Goal: Information Seeking & Learning: Learn about a topic

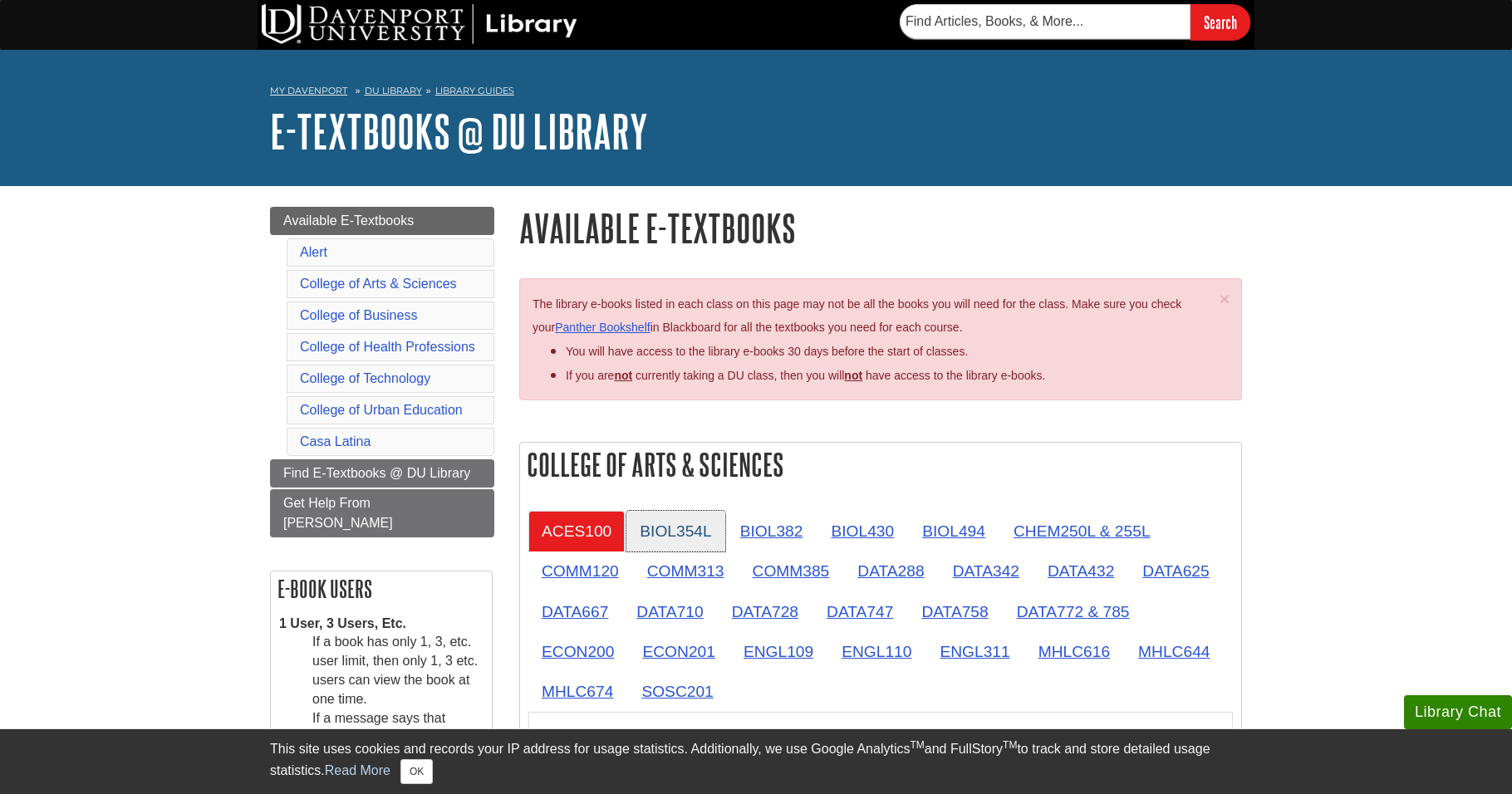
scroll to position [249, 0]
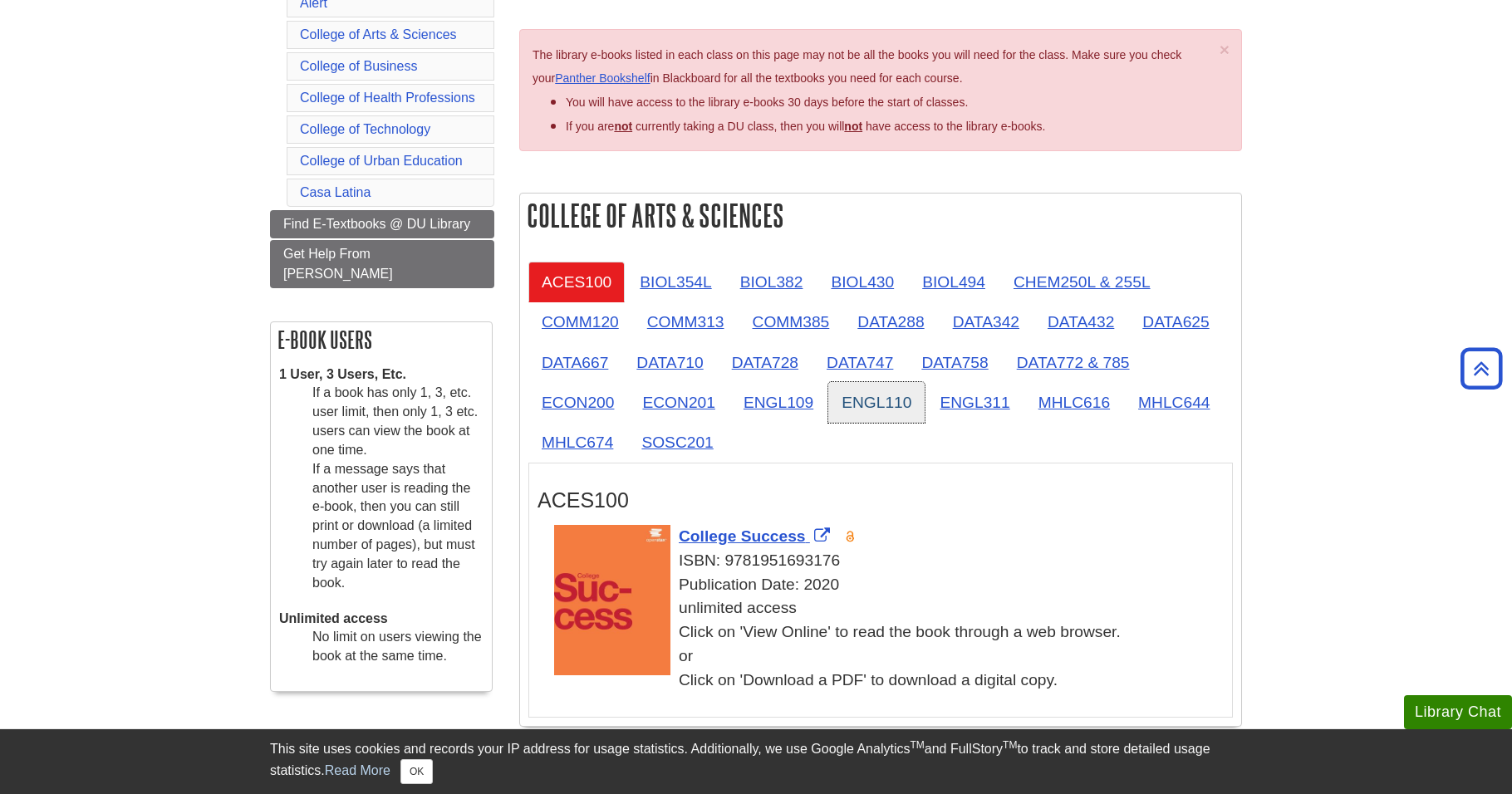
click at [856, 414] on link "ENGL110" at bounding box center [877, 402] width 96 height 41
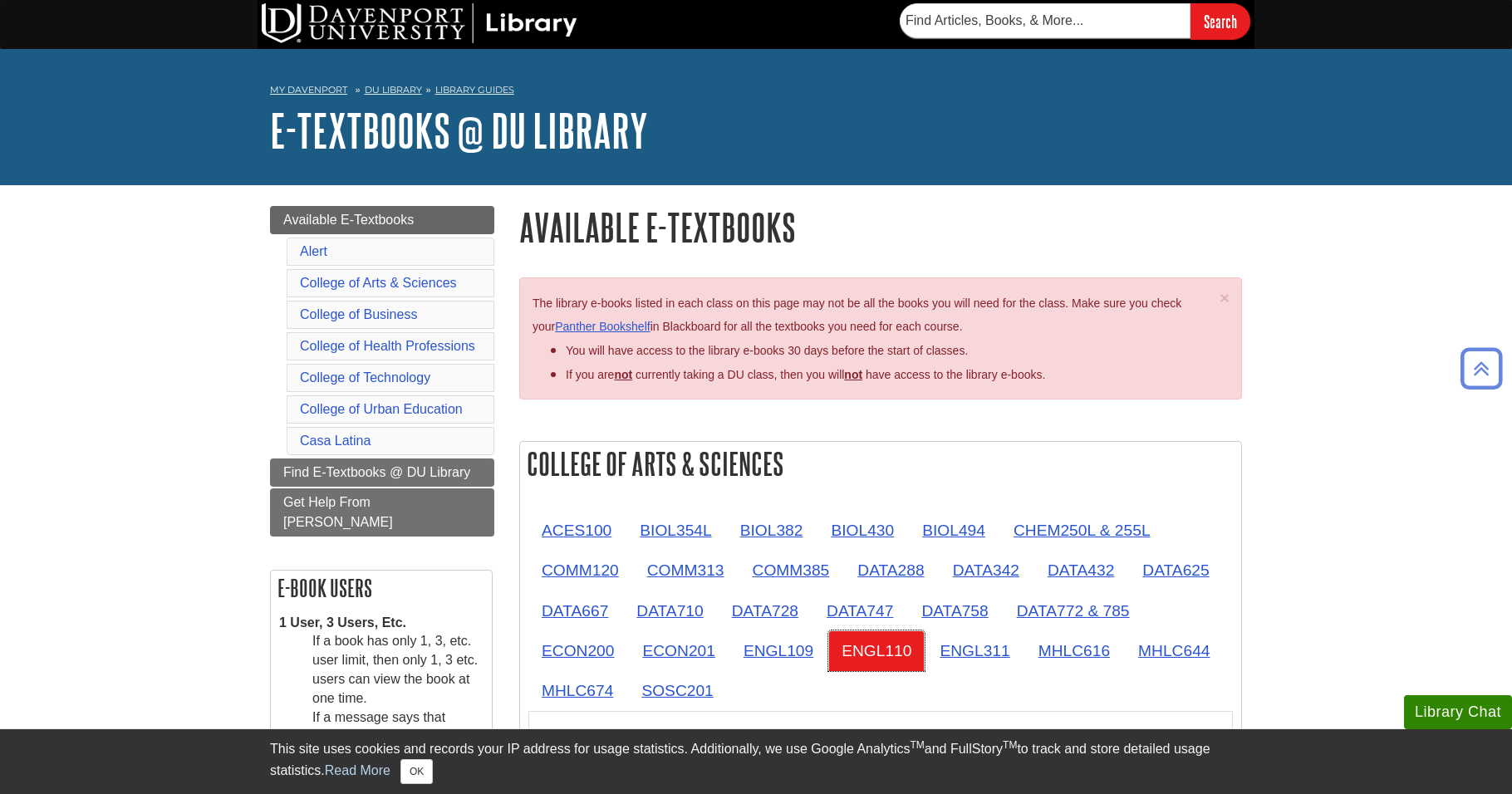
scroll to position [0, 0]
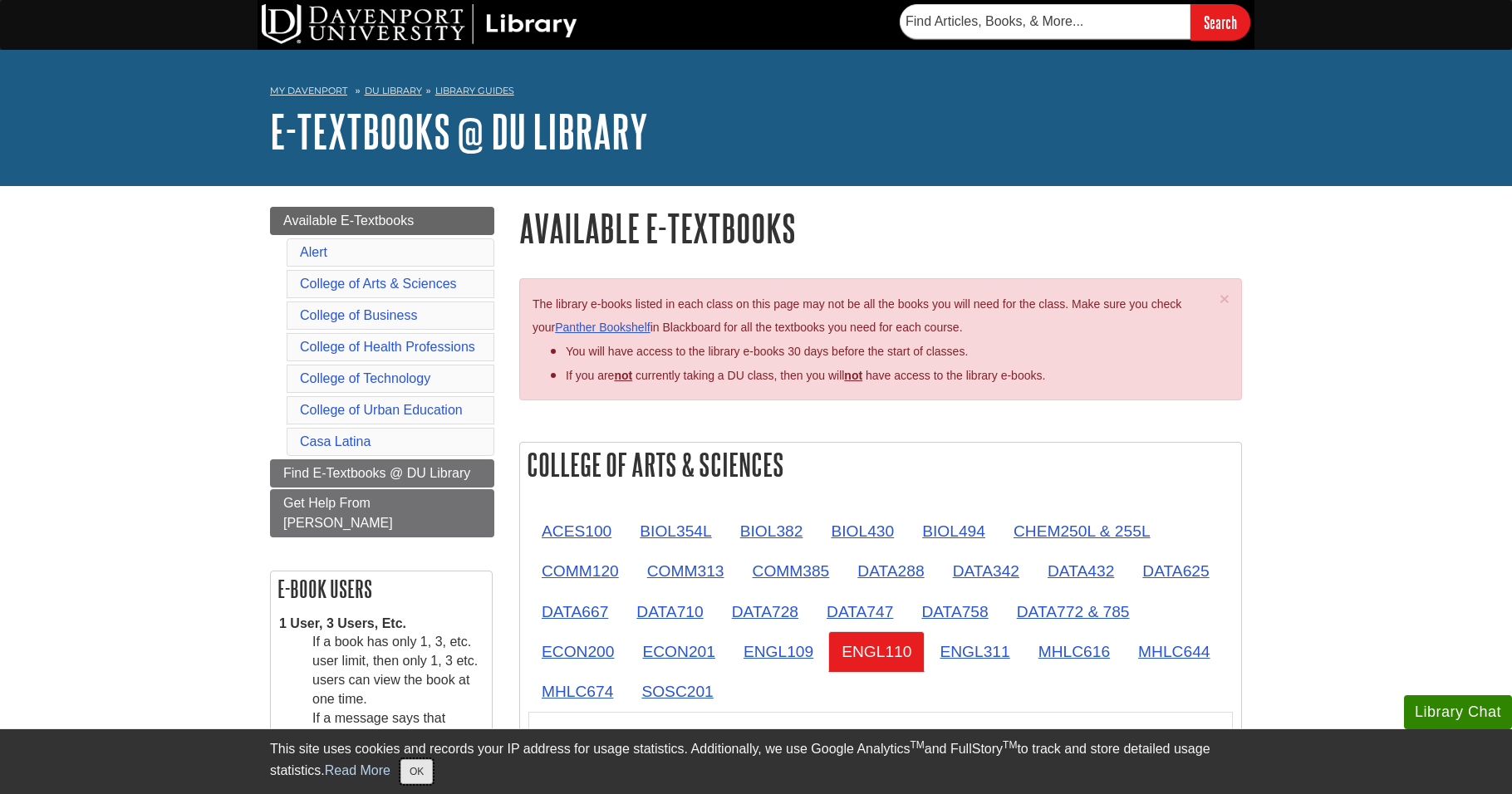
click at [427, 774] on button "OK" at bounding box center [417, 772] width 33 height 25
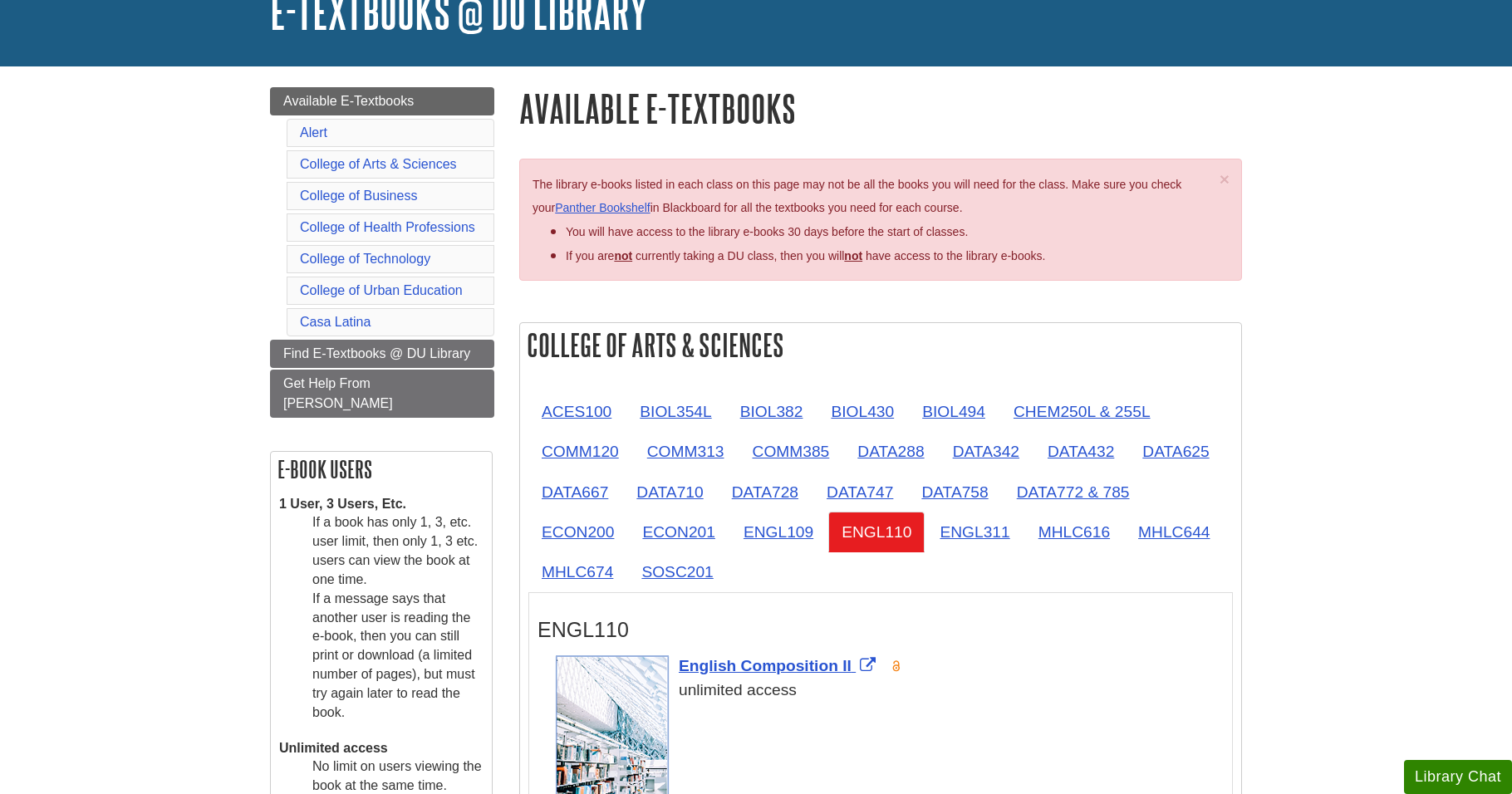
scroll to position [249, 0]
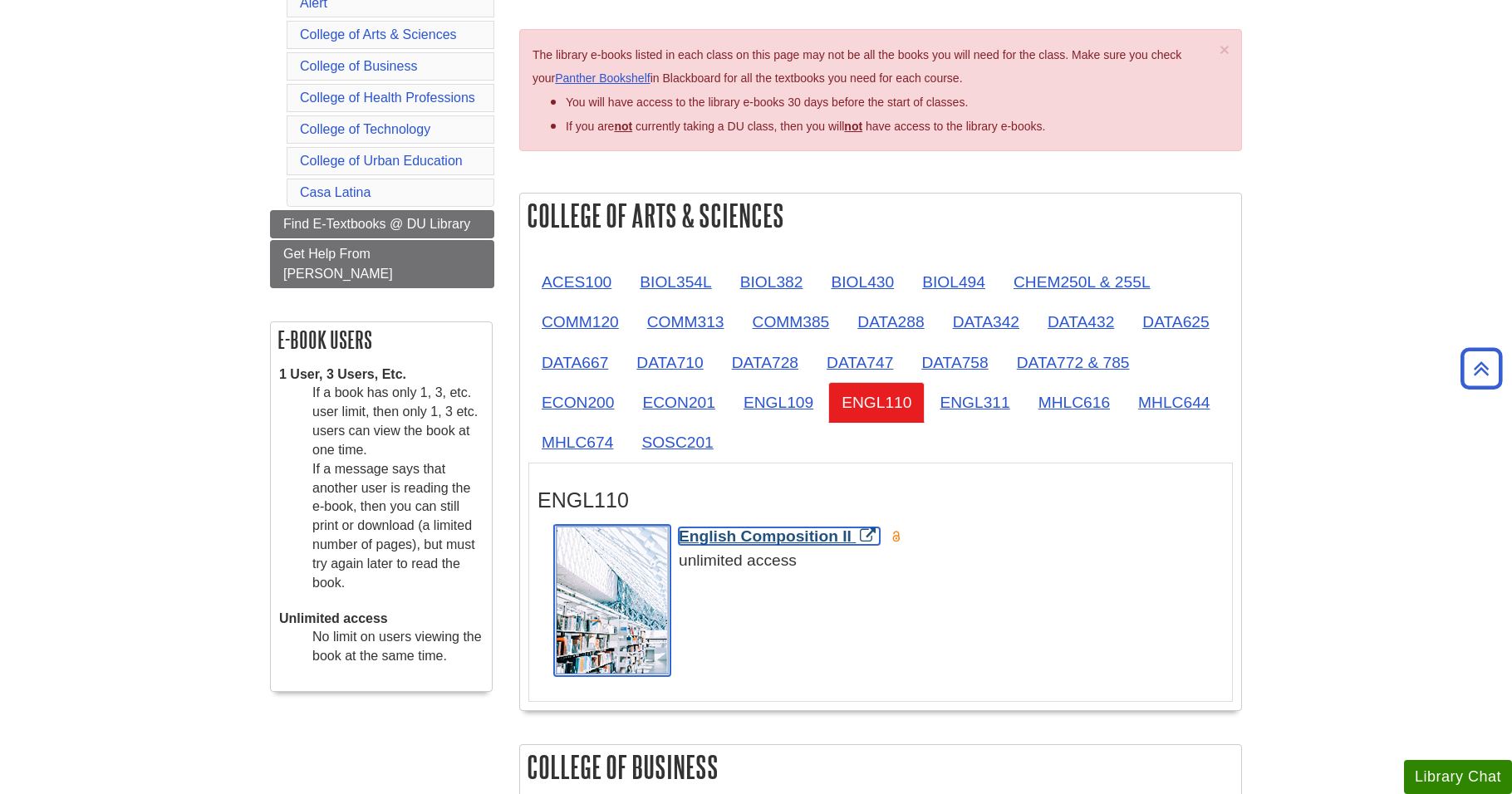
click at [776, 536] on span "English Composition II" at bounding box center [765, 536] width 173 height 17
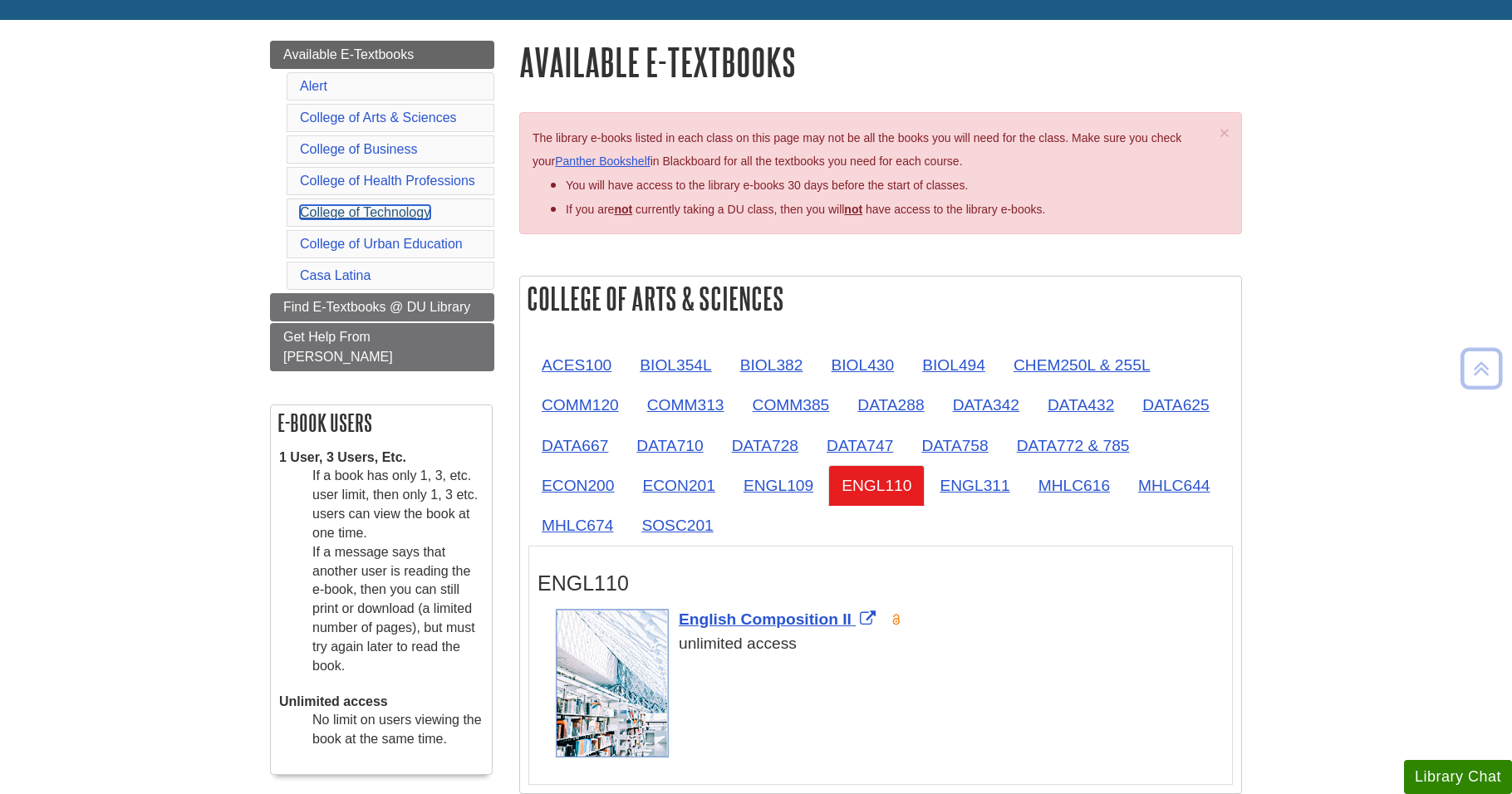
click at [361, 215] on link "College of Technology" at bounding box center [364, 212] width 130 height 14
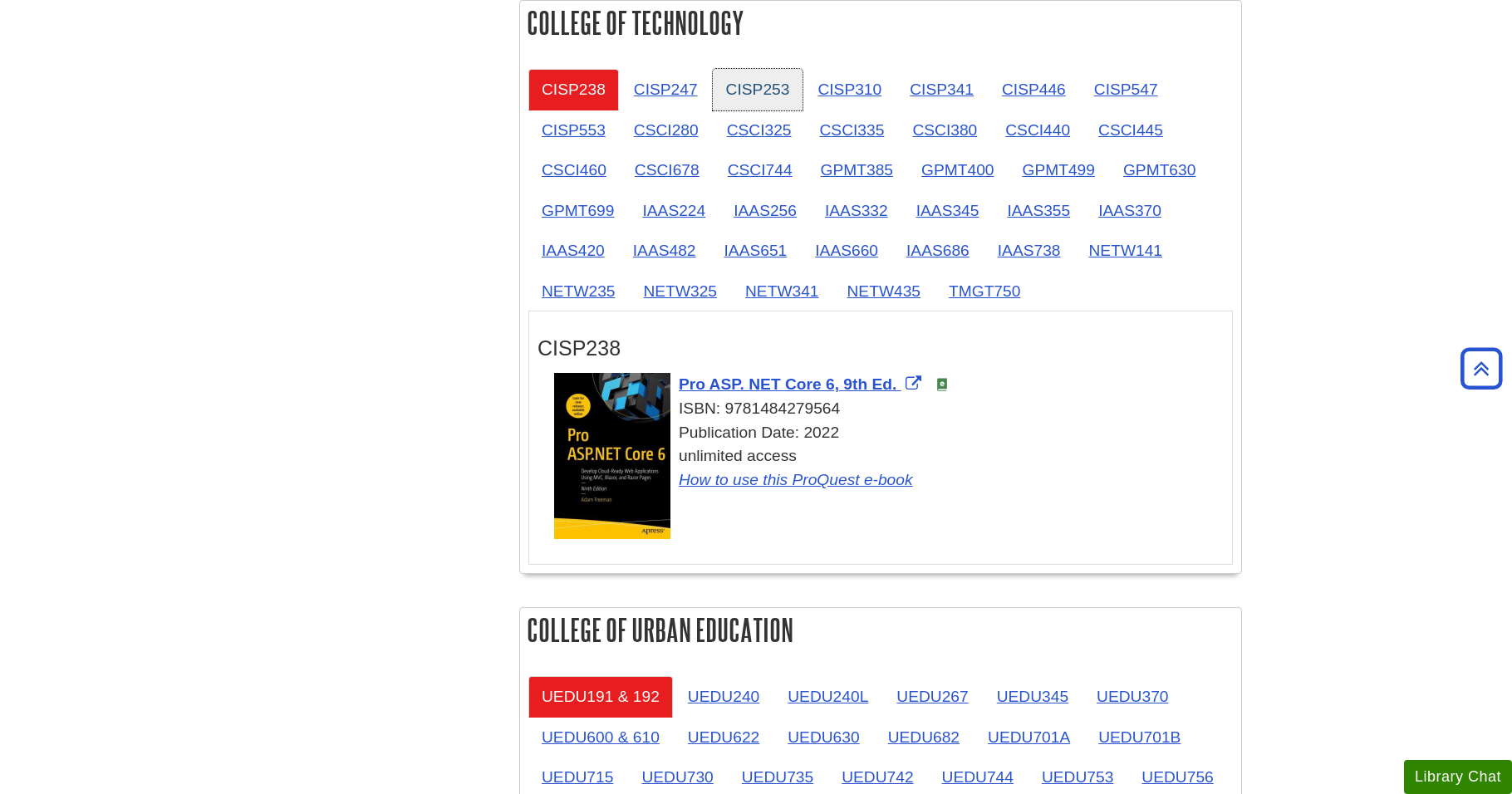
click at [742, 91] on link "CISP253" at bounding box center [758, 89] width 91 height 41
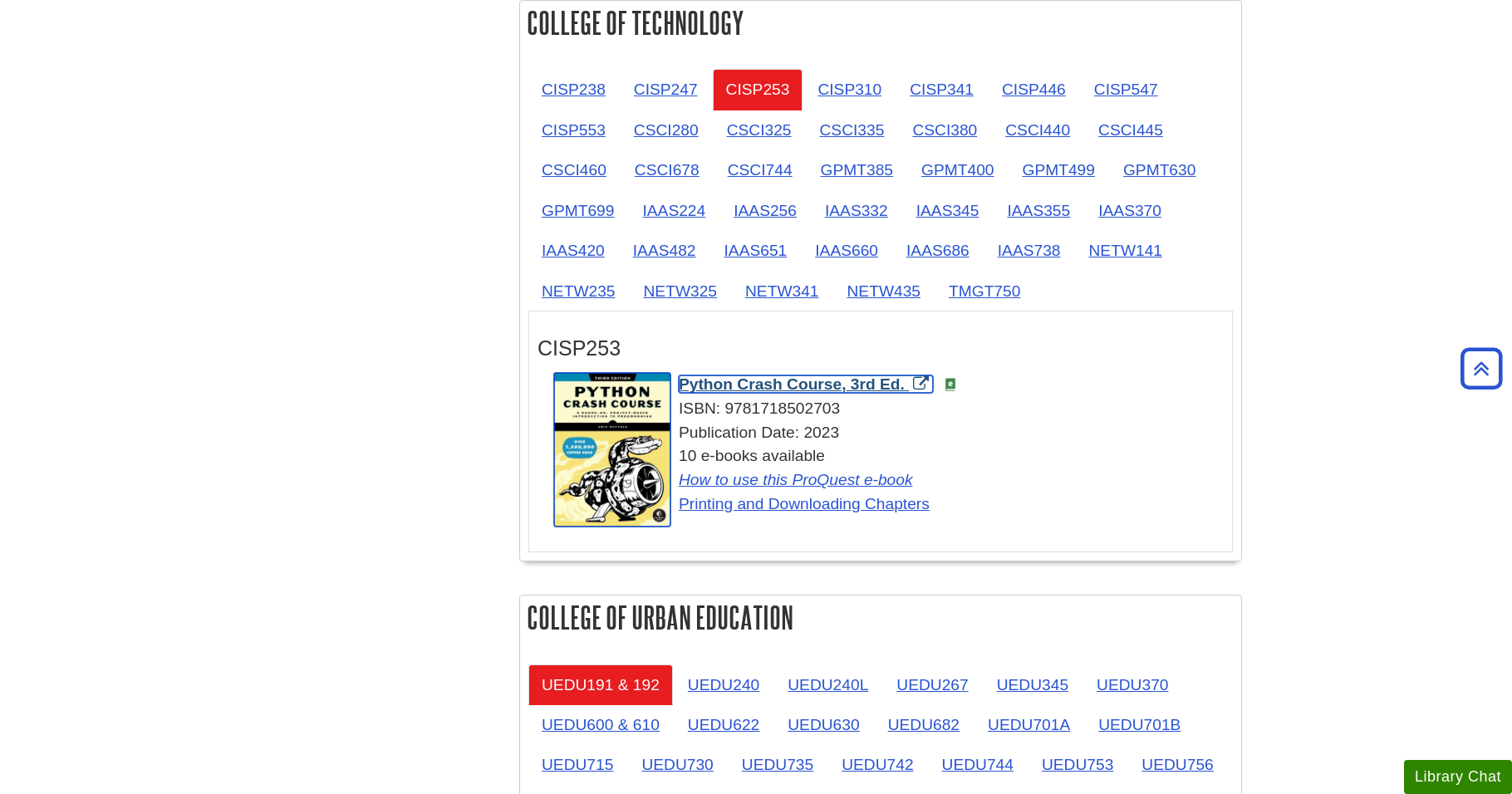
click at [848, 387] on span "Python Crash Course, 3rd Ed." at bounding box center [792, 384] width 226 height 17
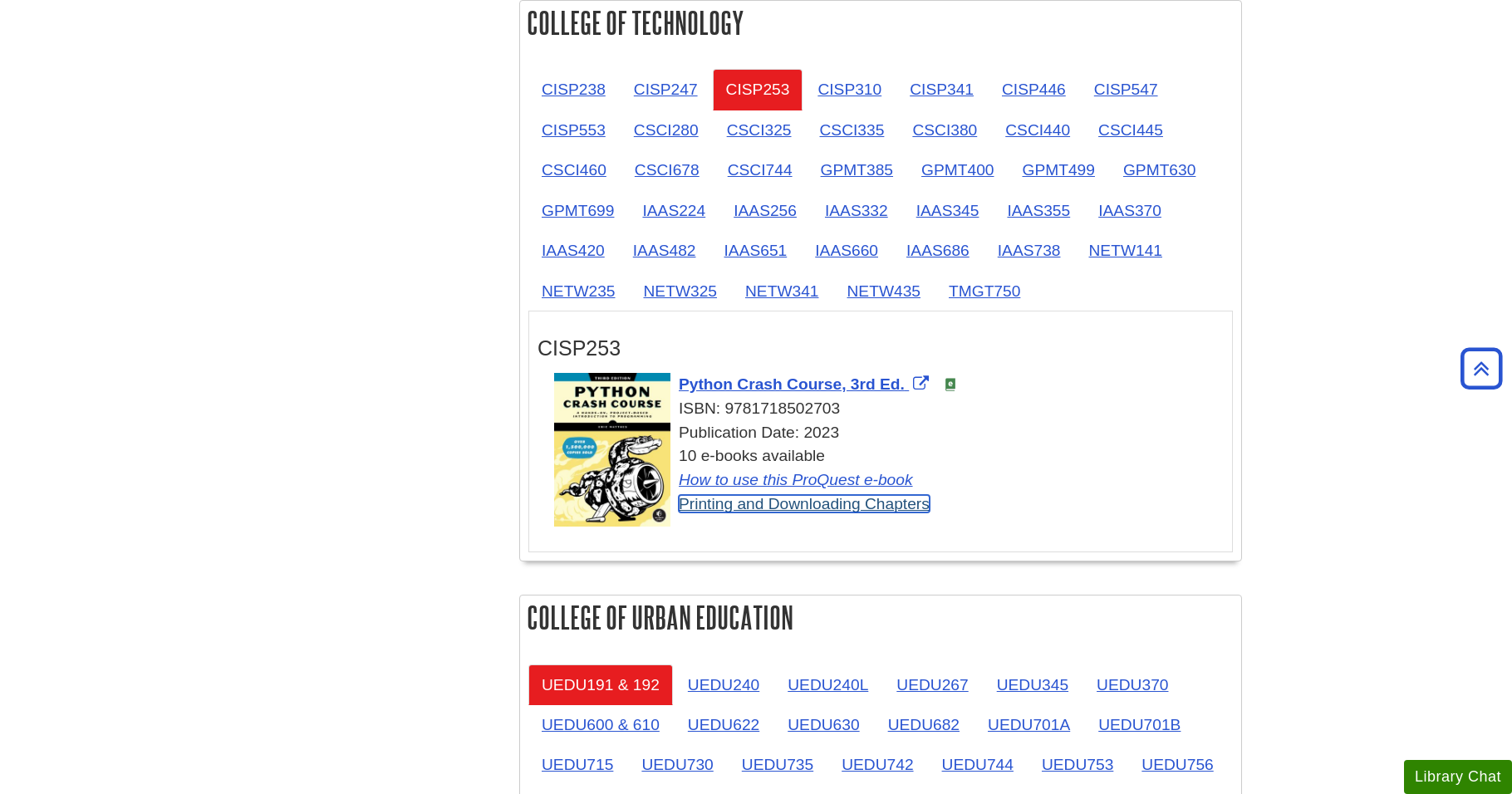
click at [768, 507] on link "Printing and Downloading Chapters" at bounding box center [804, 504] width 251 height 17
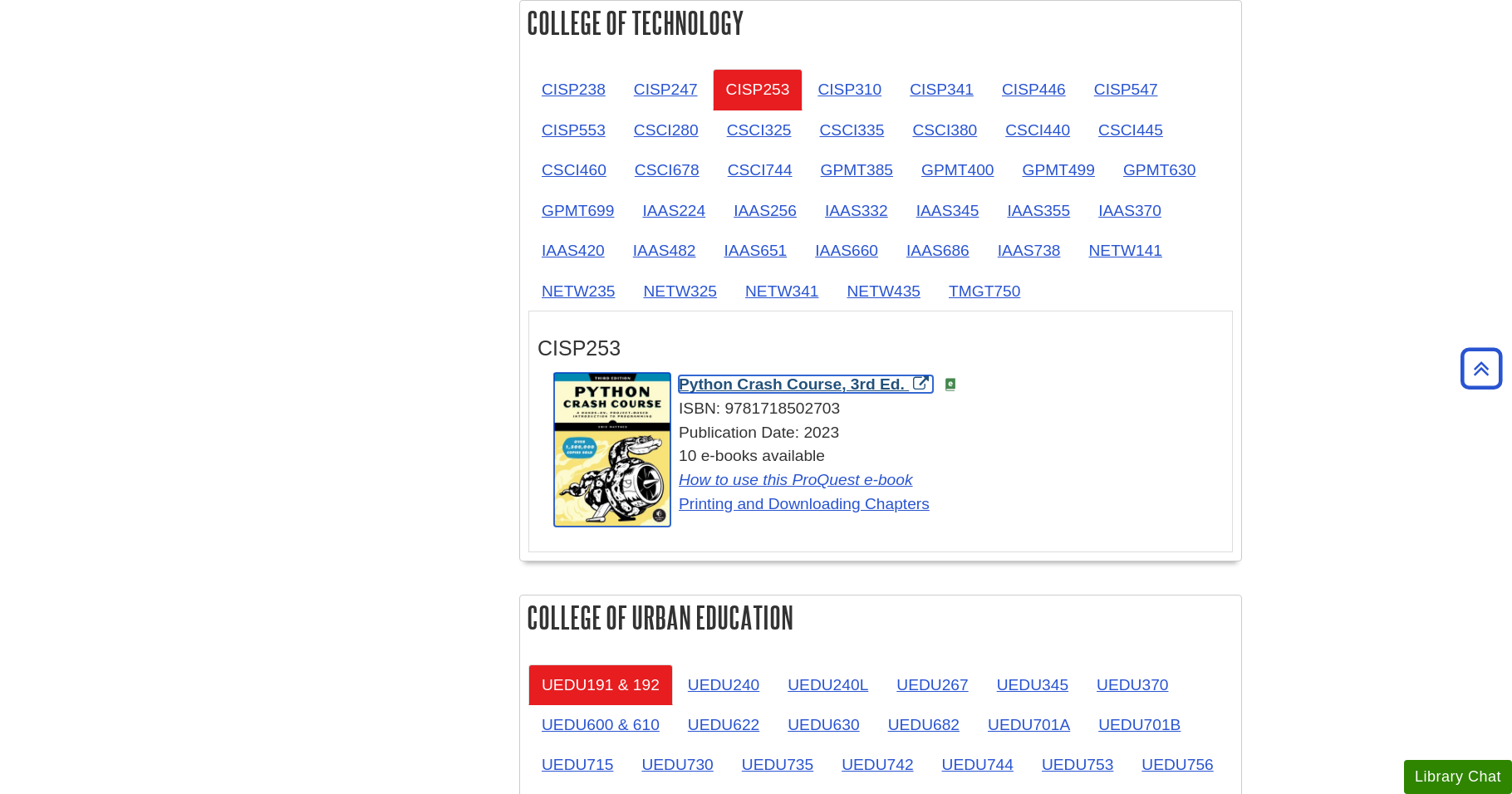
click at [727, 377] on span "Python Crash Course, 3rd Ed." at bounding box center [792, 384] width 226 height 17
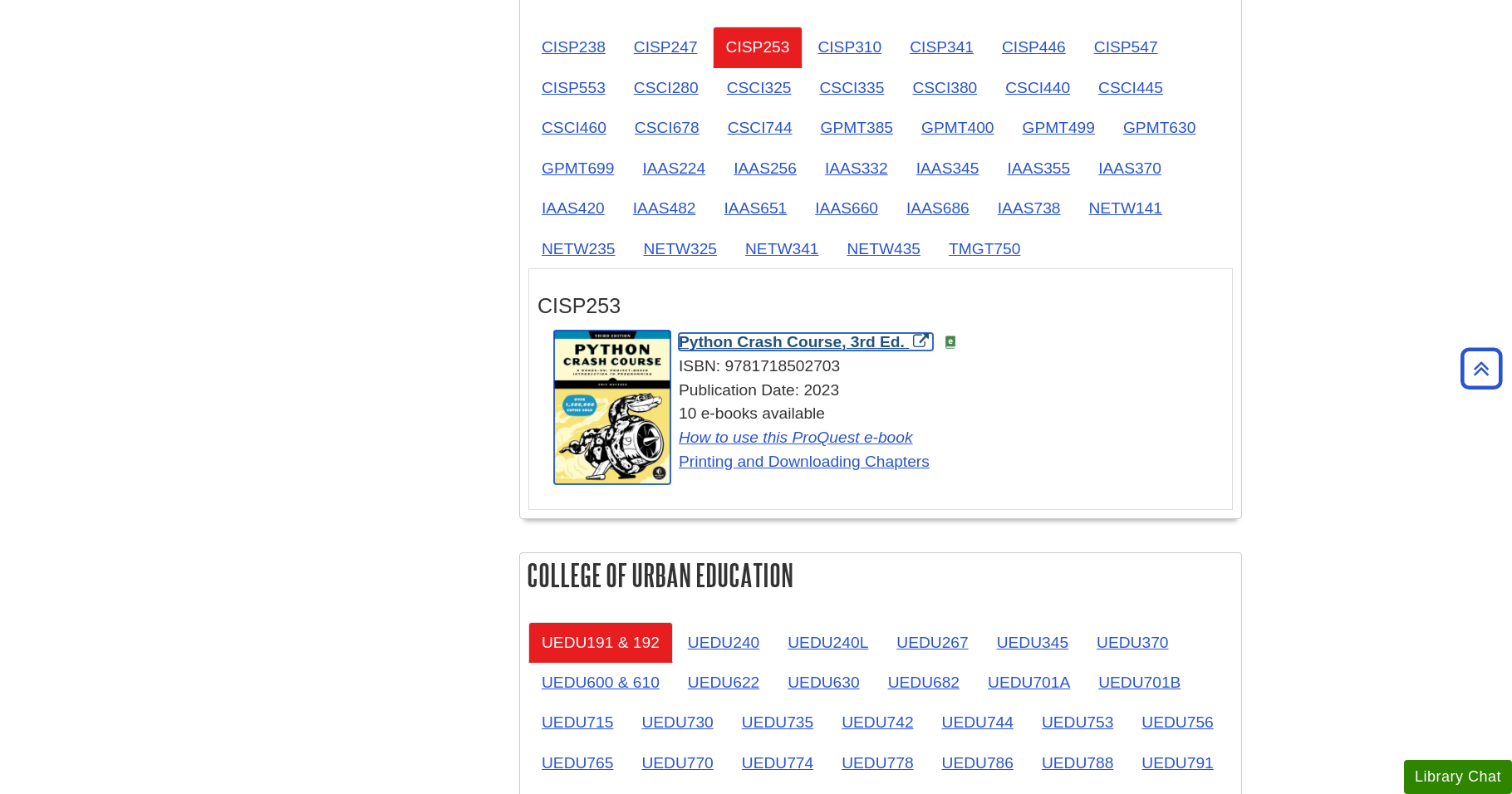
scroll to position [2201, 0]
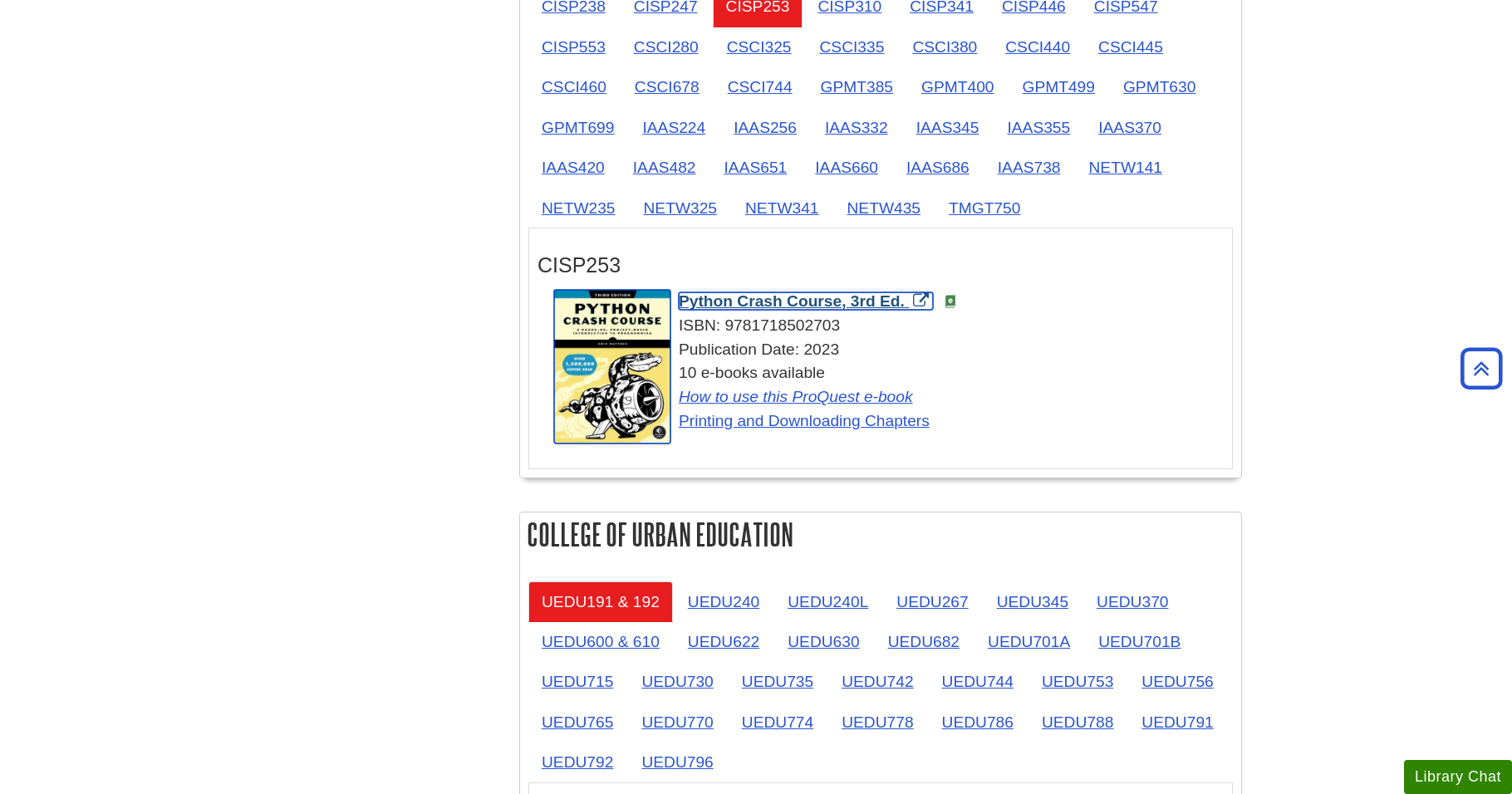
click at [782, 300] on span "Python Crash Course, 3rd Ed." at bounding box center [792, 301] width 226 height 17
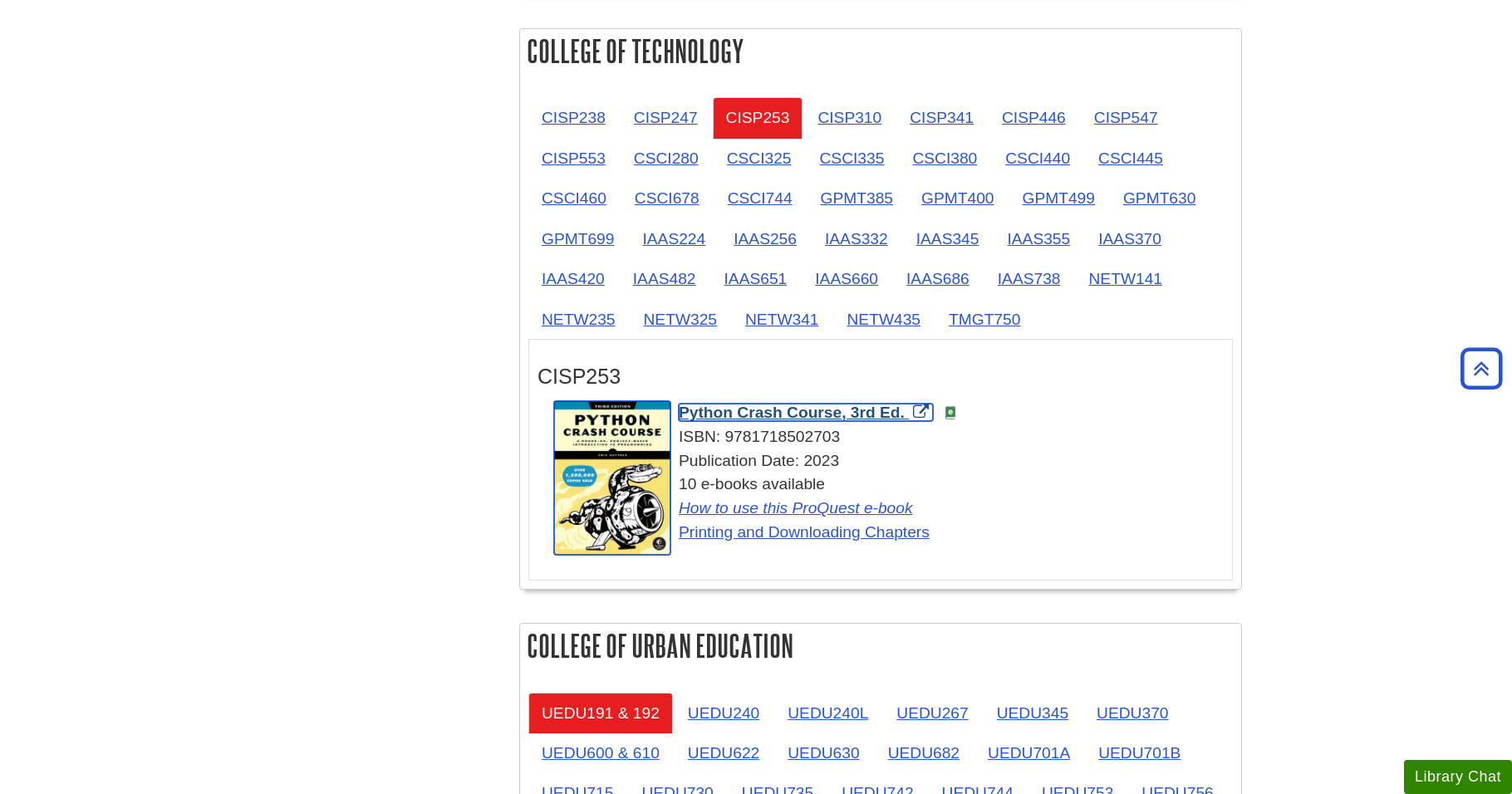
scroll to position [2118, 0]
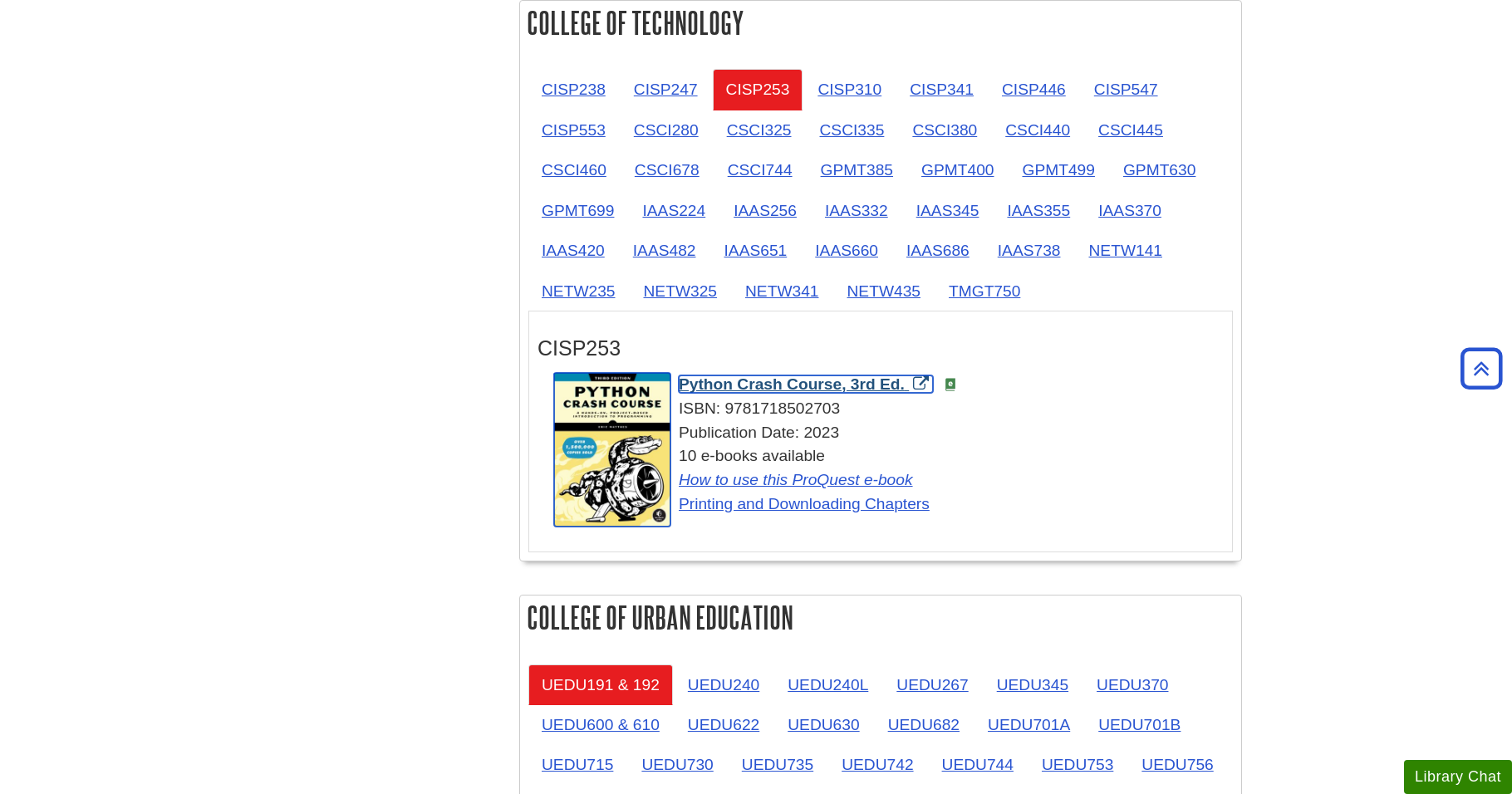
click at [729, 377] on span "Python Crash Course, 3rd Ed." at bounding box center [792, 384] width 226 height 17
click at [818, 380] on span "Python Crash Course, 3rd Ed." at bounding box center [792, 384] width 226 height 17
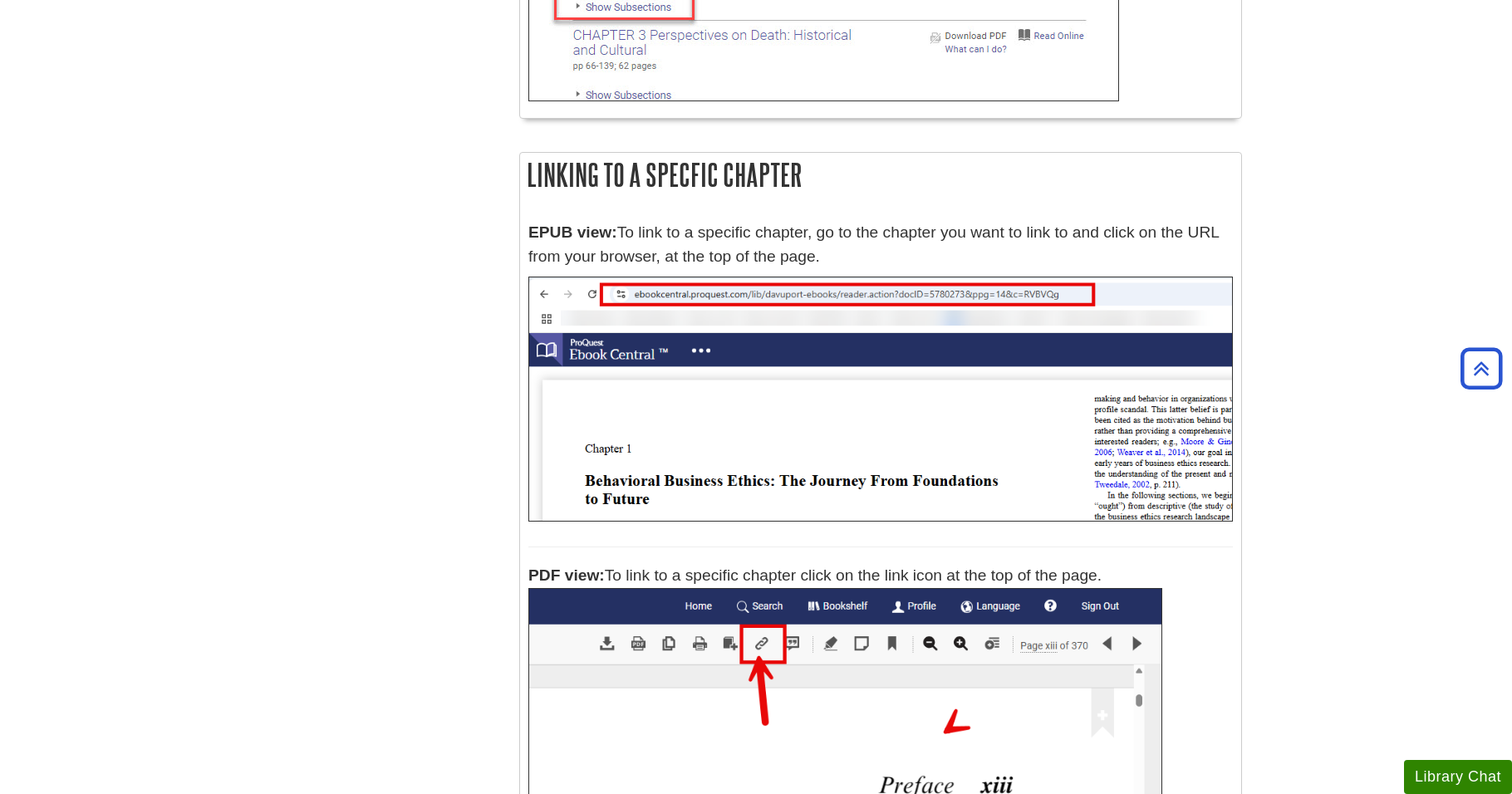
scroll to position [6564, 0]
